Goal: Information Seeking & Learning: Learn about a topic

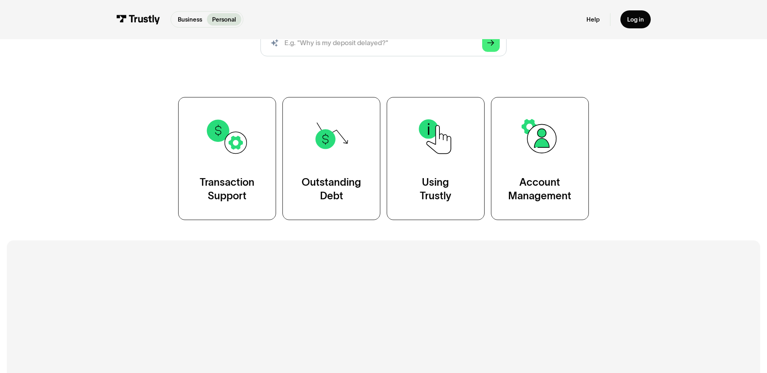
scroll to position [131, 0]
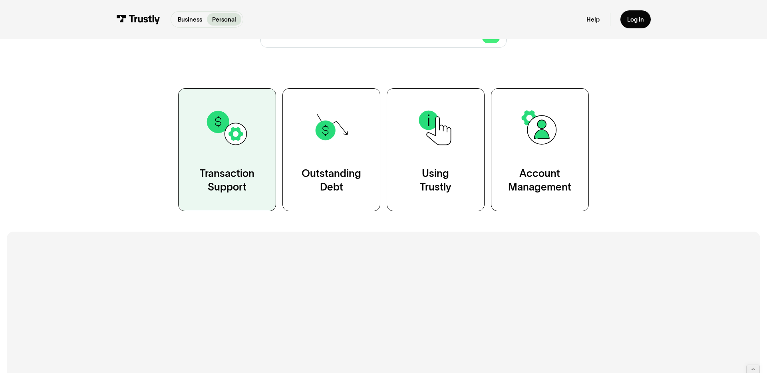
click at [206, 194] on div "Transaction Support" at bounding box center [227, 180] width 55 height 27
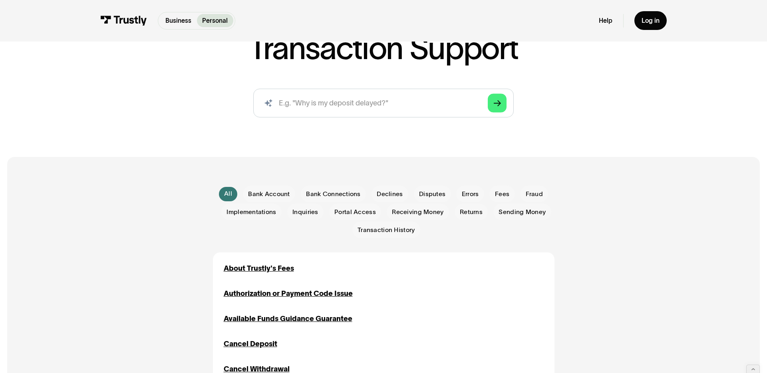
scroll to position [82, 0]
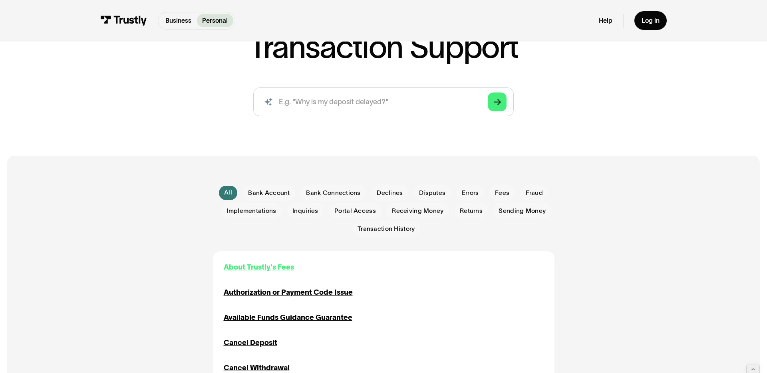
click at [236, 273] on div "About Trustly's Fees" at bounding box center [259, 267] width 70 height 11
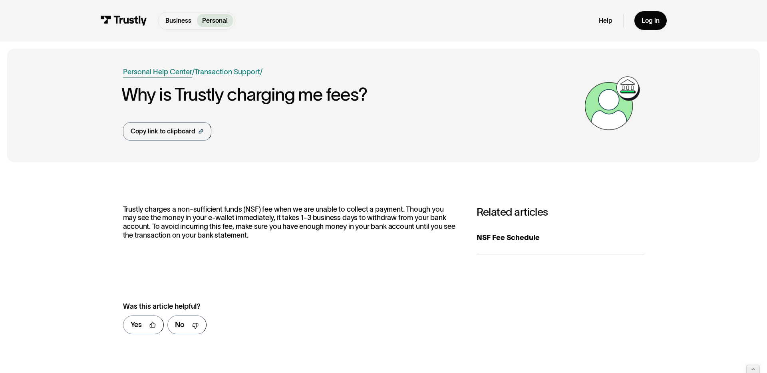
click at [135, 77] on link "Personal Help Center" at bounding box center [157, 72] width 69 height 11
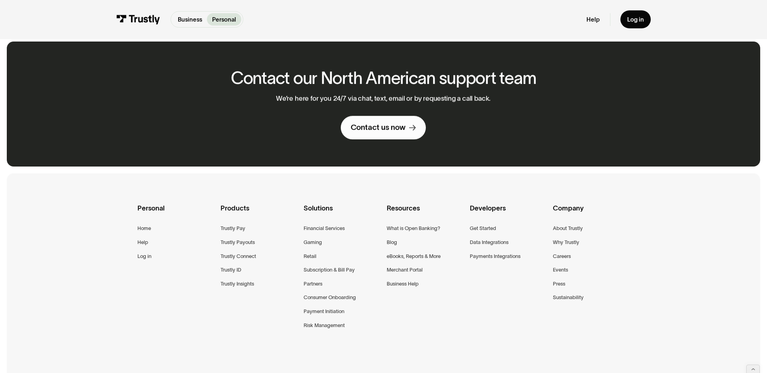
scroll to position [532, 0]
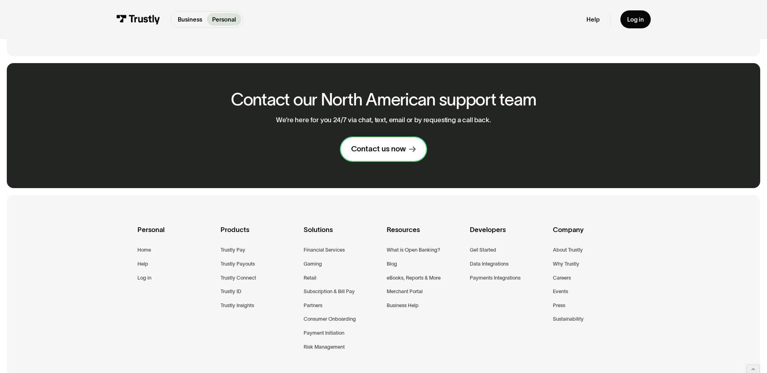
click at [371, 154] on div "Contact us now" at bounding box center [378, 149] width 55 height 10
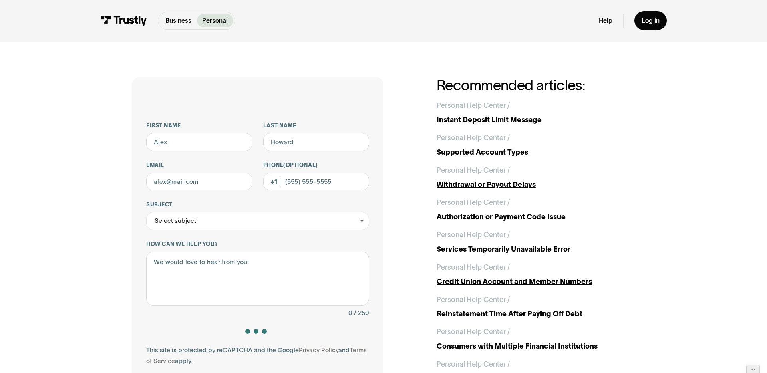
click at [140, 34] on div "Business Personal Business Personal Help Log in Business Personal Help Log in" at bounding box center [383, 21] width 566 height 42
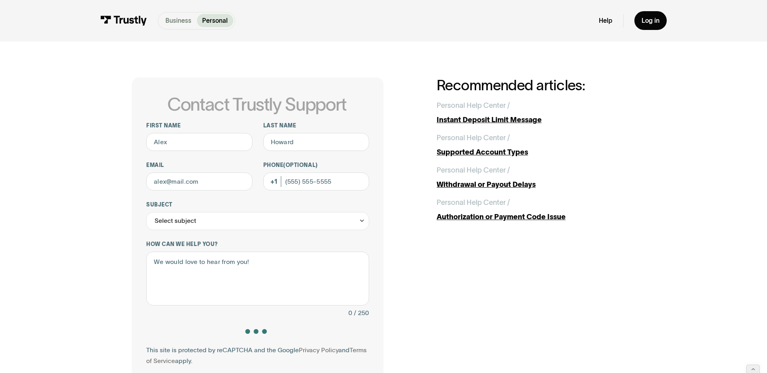
click at [165, 24] on p "Business" at bounding box center [178, 21] width 26 height 10
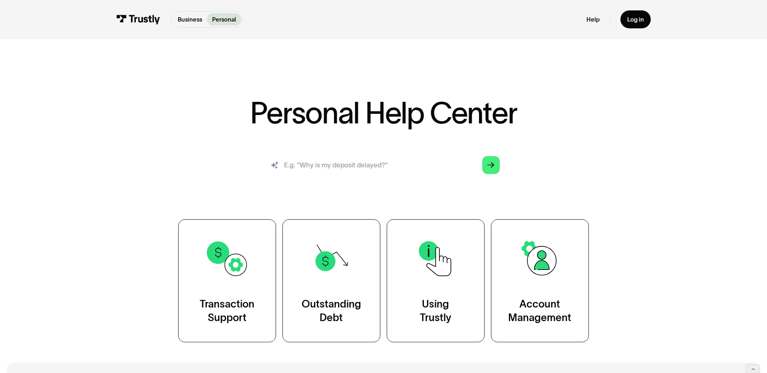
click at [349, 179] on input "search" at bounding box center [383, 164] width 246 height 27
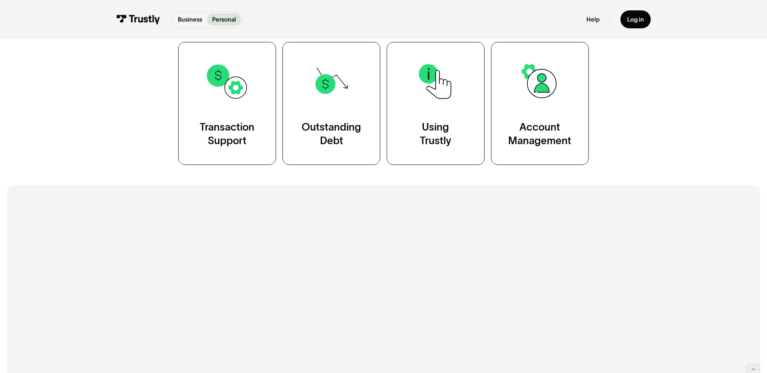
scroll to position [222, 0]
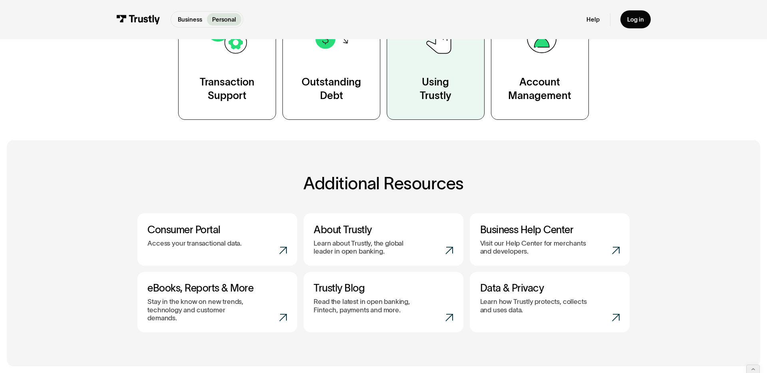
click at [440, 103] on div "Using Trustly" at bounding box center [436, 88] width 32 height 27
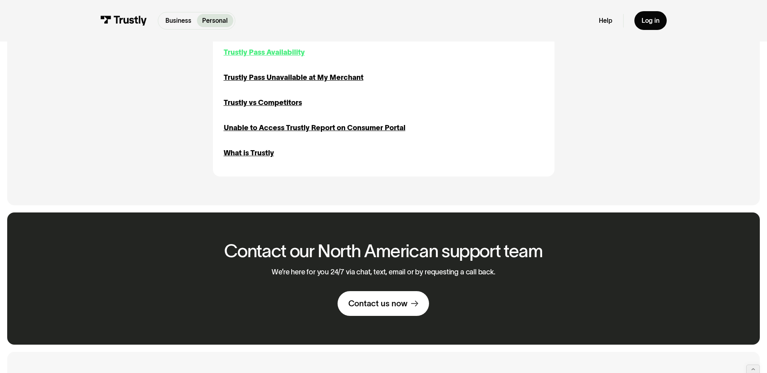
scroll to position [938, 0]
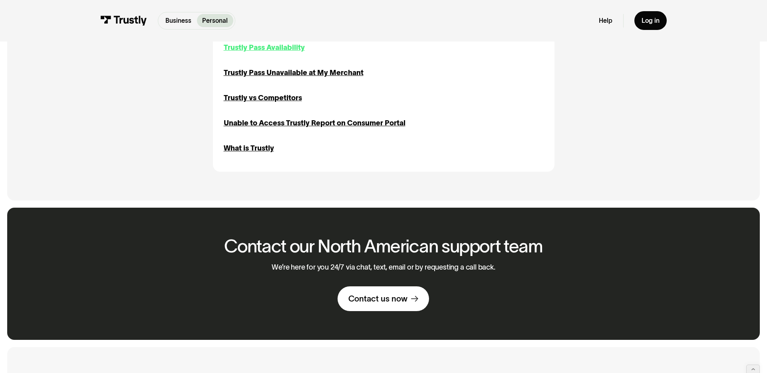
click at [254, 53] on div "Trustly Pass Availability" at bounding box center [264, 47] width 81 height 11
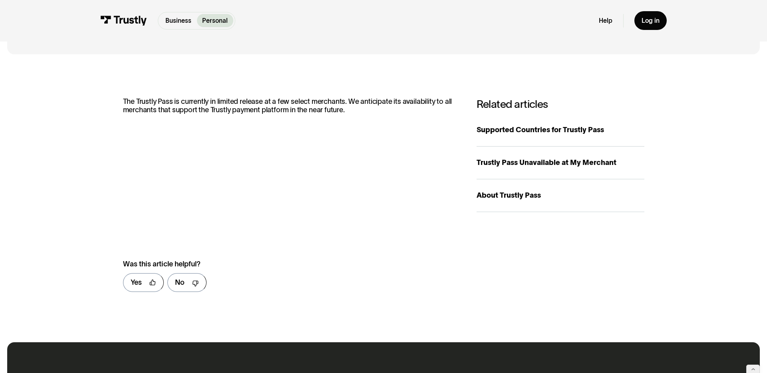
scroll to position [109, 0]
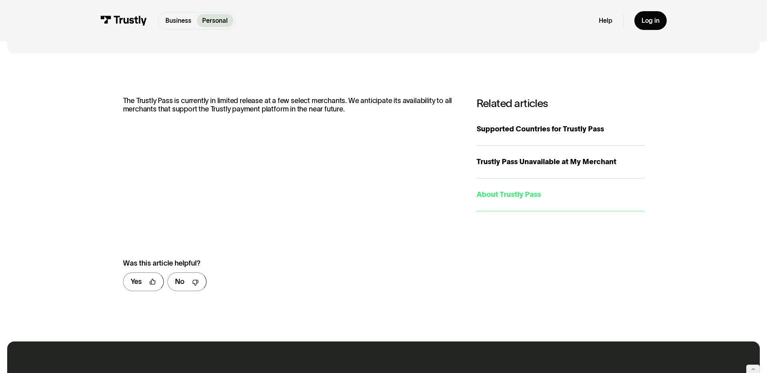
click at [518, 200] on div "About Trustly Pass" at bounding box center [560, 194] width 168 height 11
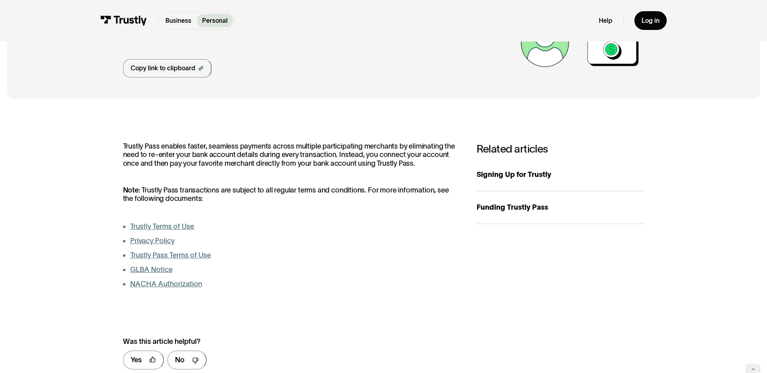
scroll to position [67, 0]
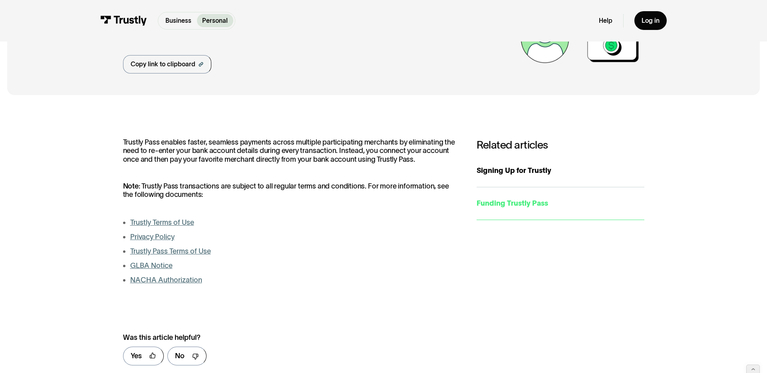
click at [511, 209] on div "Funding Trustly Pass" at bounding box center [560, 203] width 168 height 11
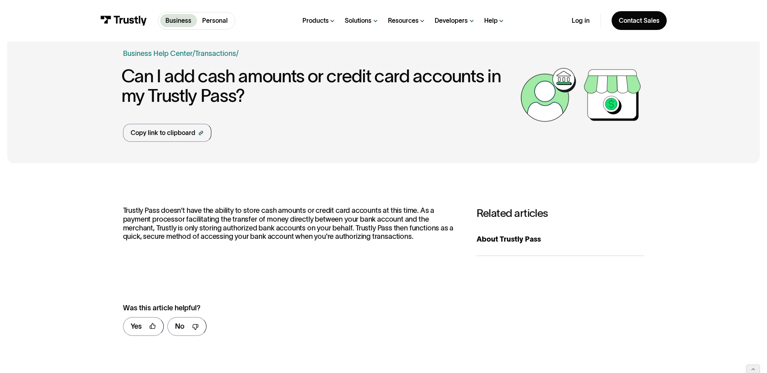
scroll to position [19, 0]
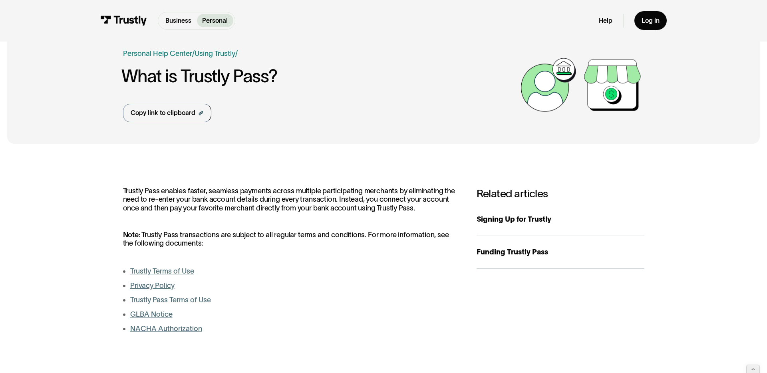
scroll to position [25, 0]
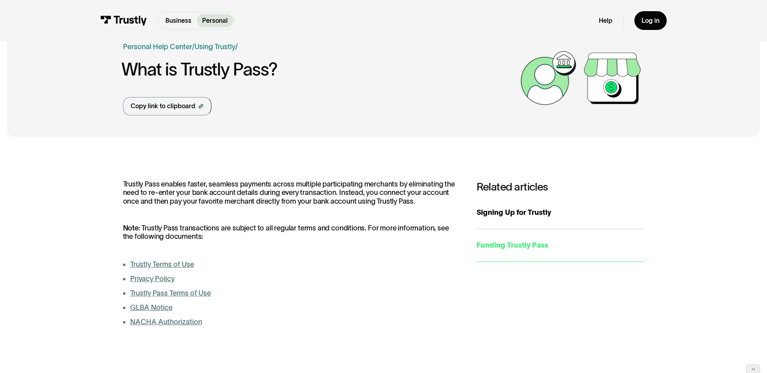
click at [542, 251] on div "Funding Trustly Pass" at bounding box center [560, 245] width 168 height 11
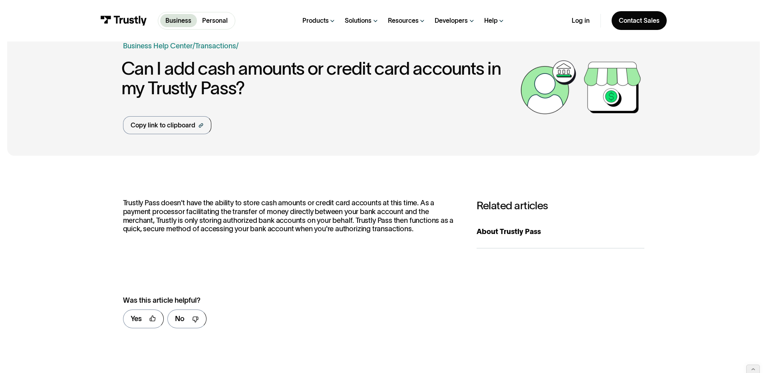
scroll to position [26, 0]
